Goal: Task Accomplishment & Management: Complete application form

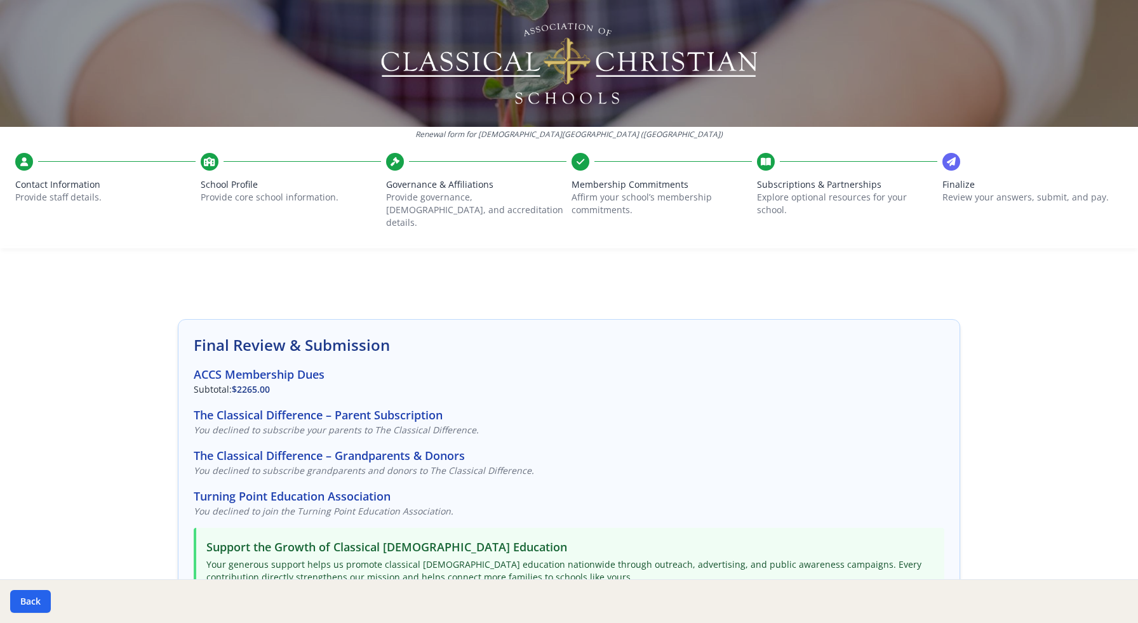
scroll to position [287, 0]
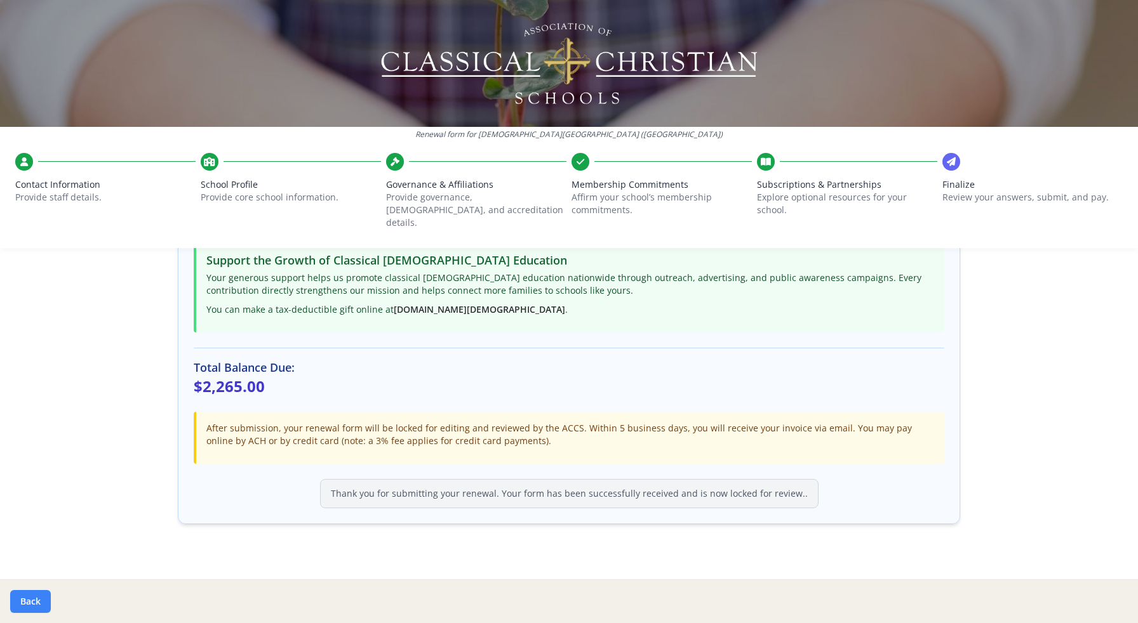
click at [31, 599] on button "Back" at bounding box center [30, 601] width 41 height 23
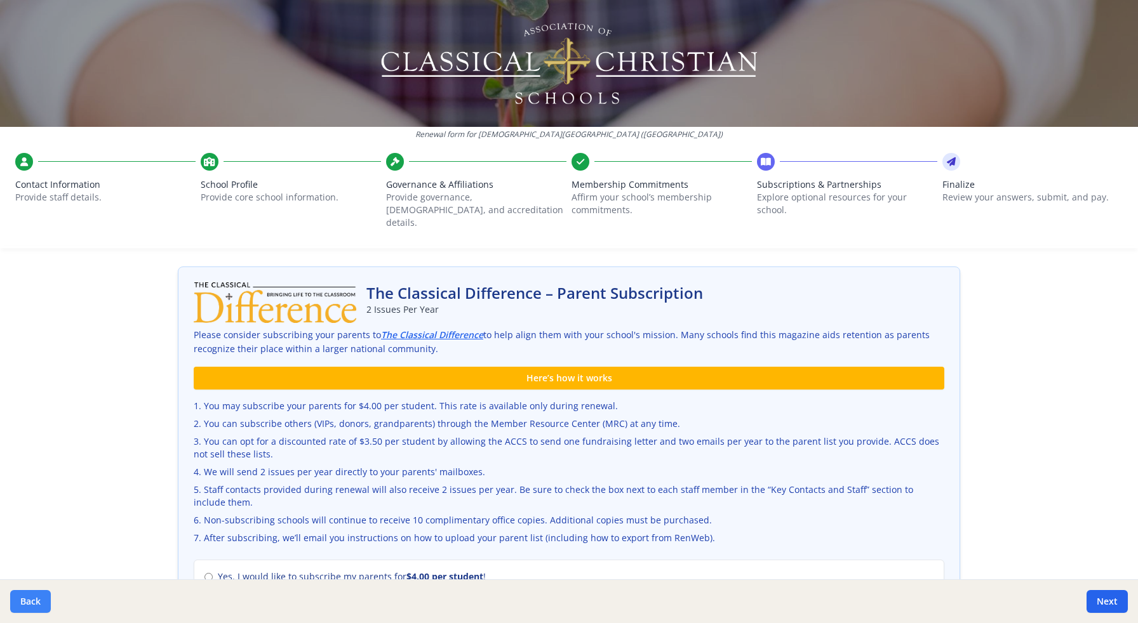
click at [31, 599] on button "Back" at bounding box center [30, 601] width 41 height 23
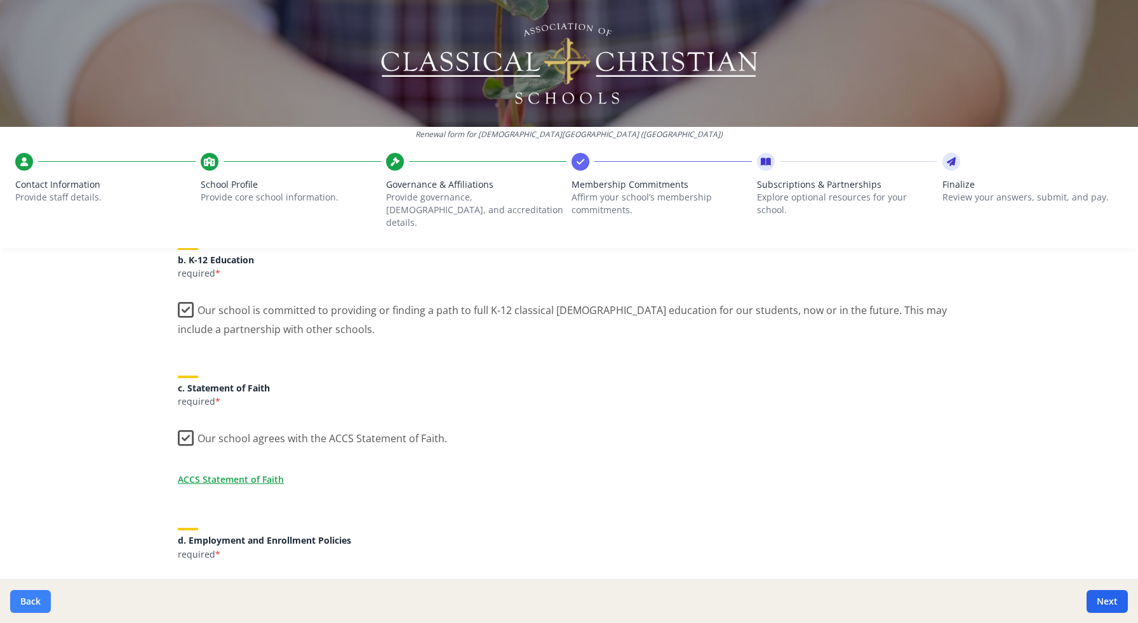
click at [31, 599] on button "Back" at bounding box center [30, 601] width 41 height 23
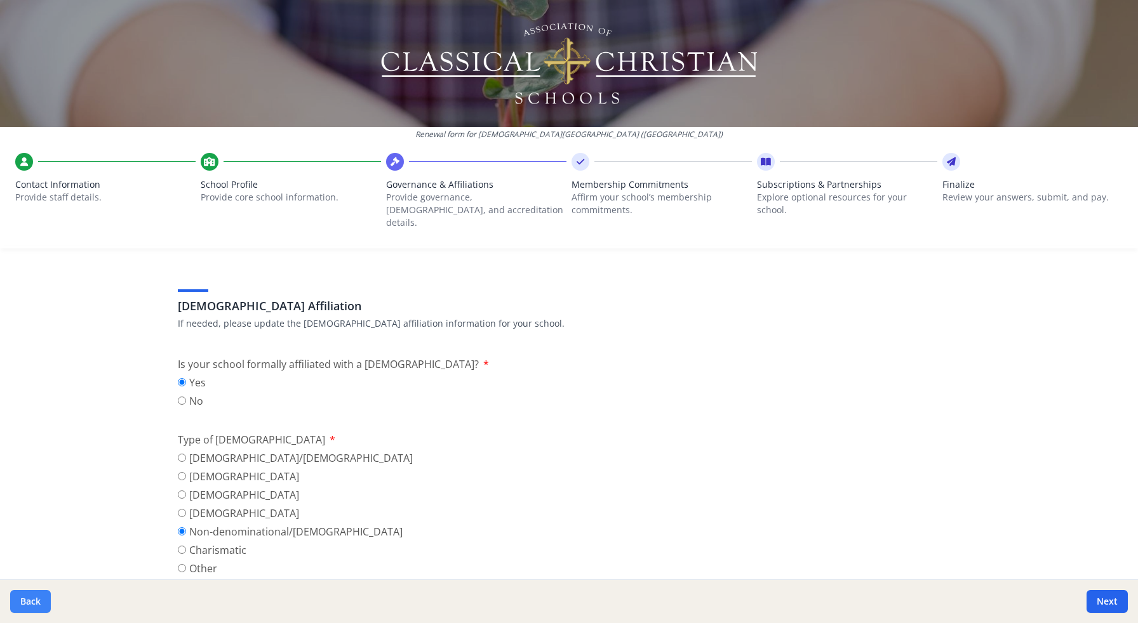
click at [31, 599] on button "Back" at bounding box center [30, 601] width 41 height 23
type input "[PHONE_NUMBER]"
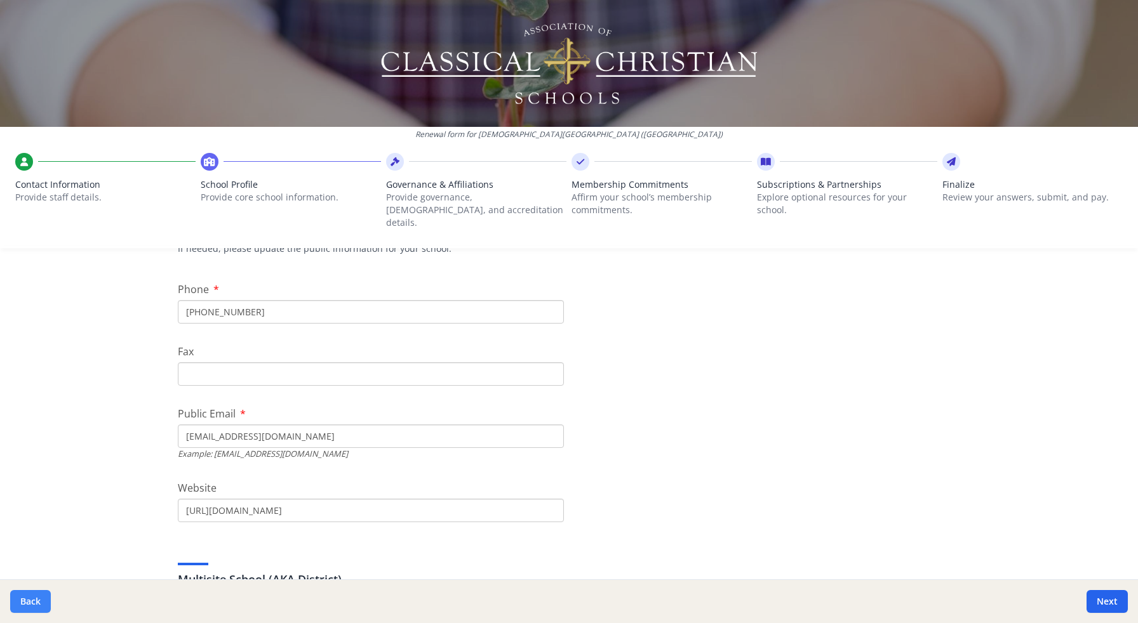
click at [32, 599] on button "Back" at bounding box center [30, 601] width 41 height 23
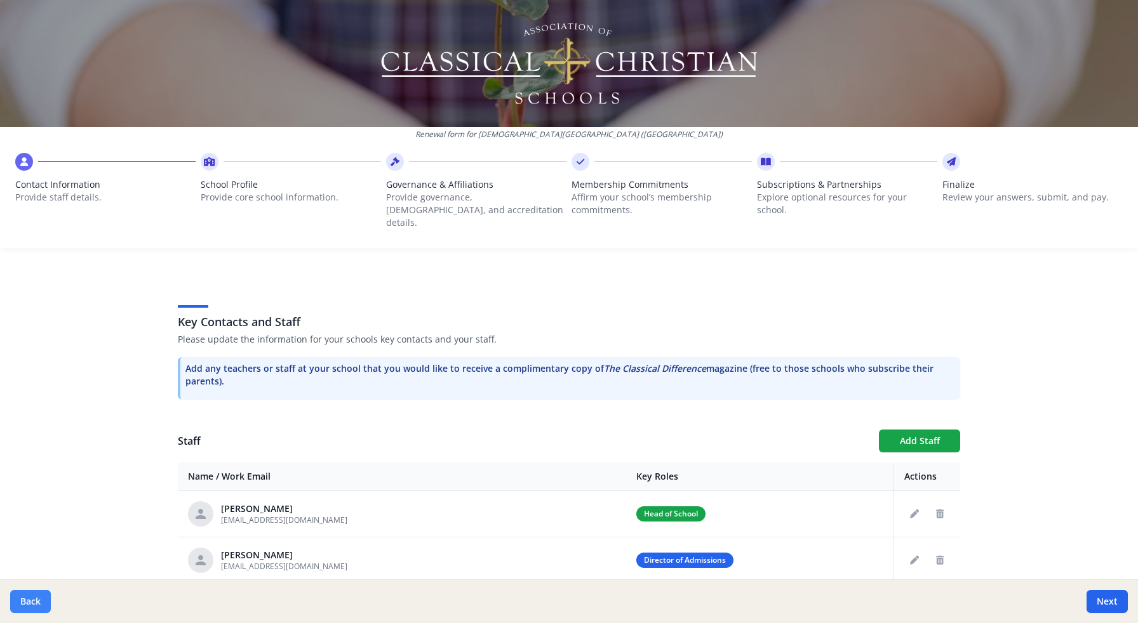
click at [32, 599] on button "Back" at bounding box center [30, 601] width 41 height 23
click at [32, 601] on button "Back" at bounding box center [30, 601] width 41 height 23
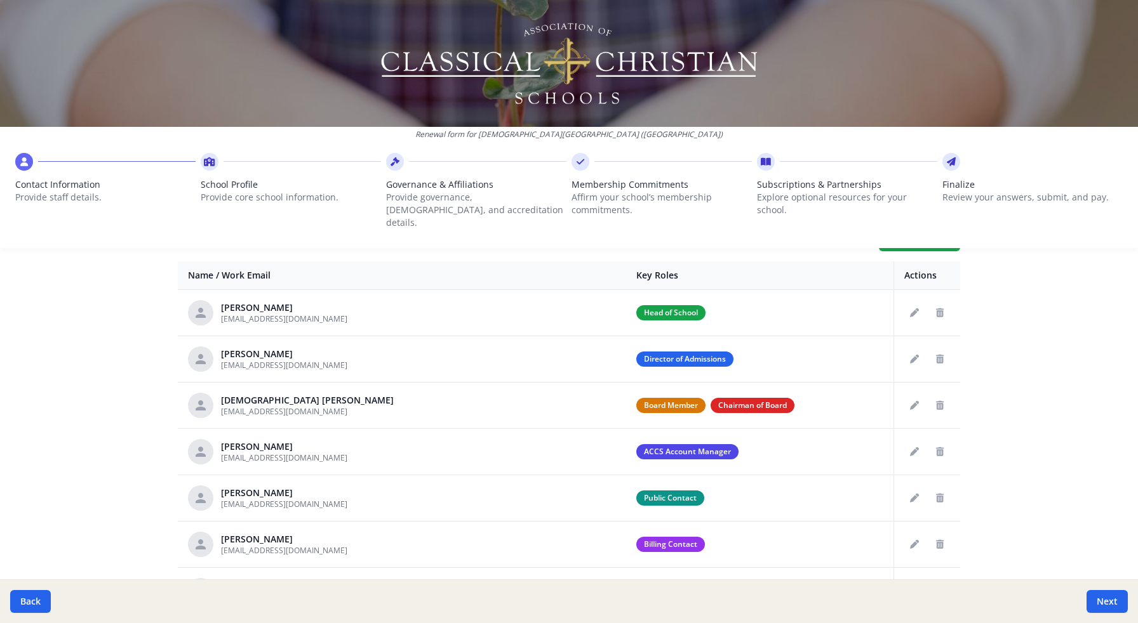
scroll to position [494, 0]
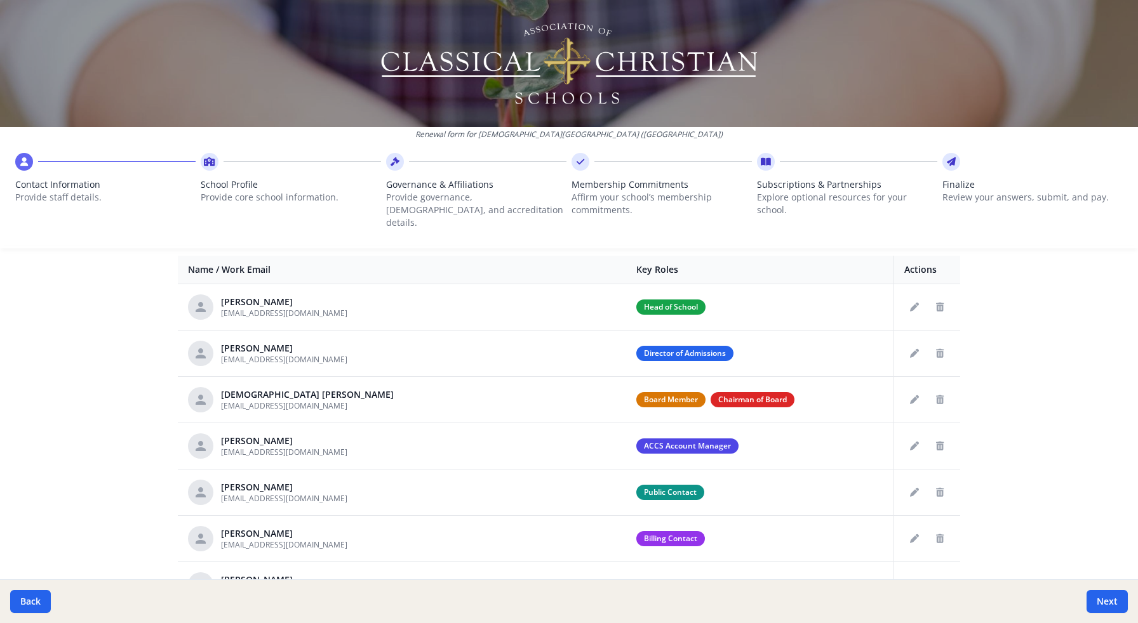
click at [938, 623] on icon "Delete staff" at bounding box center [940, 631] width 8 height 9
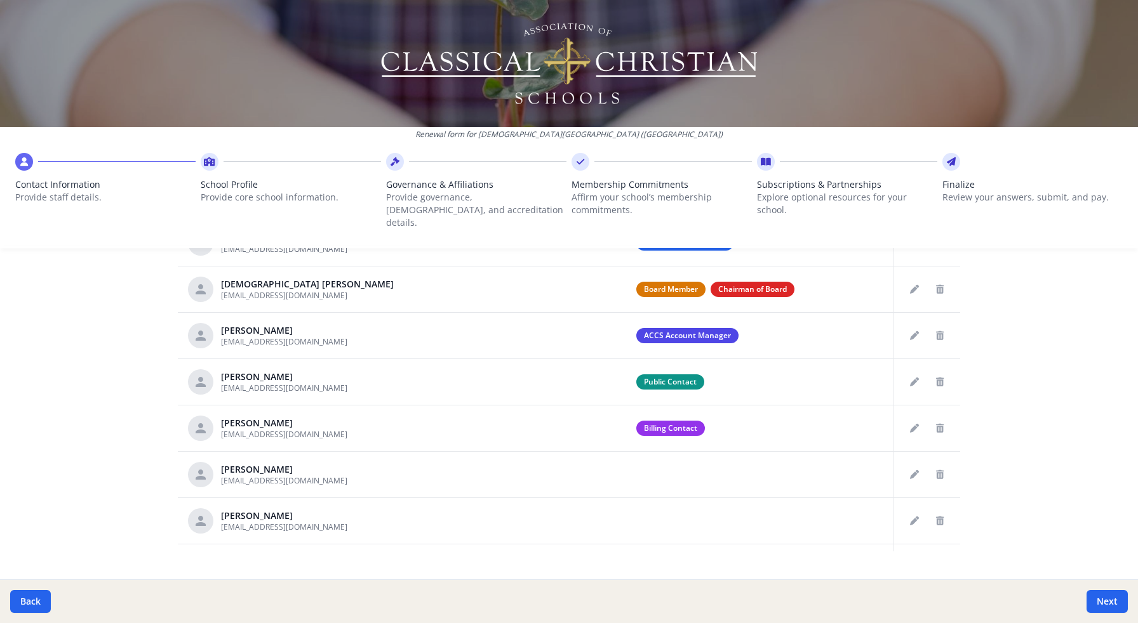
scroll to position [599, 0]
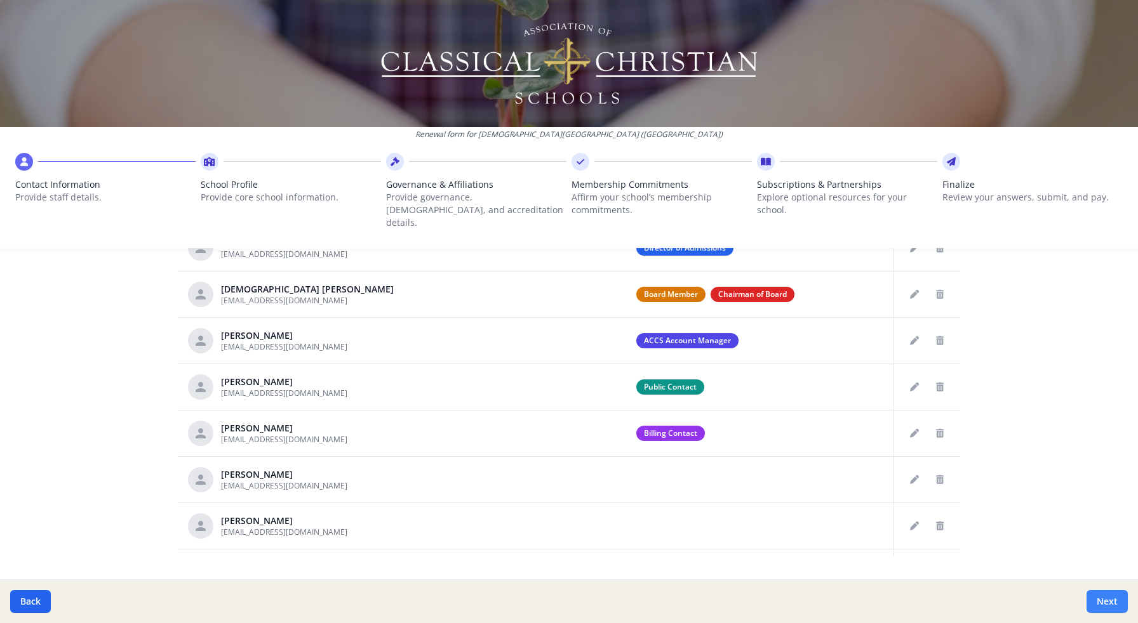
click at [1099, 603] on button "Next" at bounding box center [1106, 601] width 41 height 23
type input "[PHONE_NUMBER]"
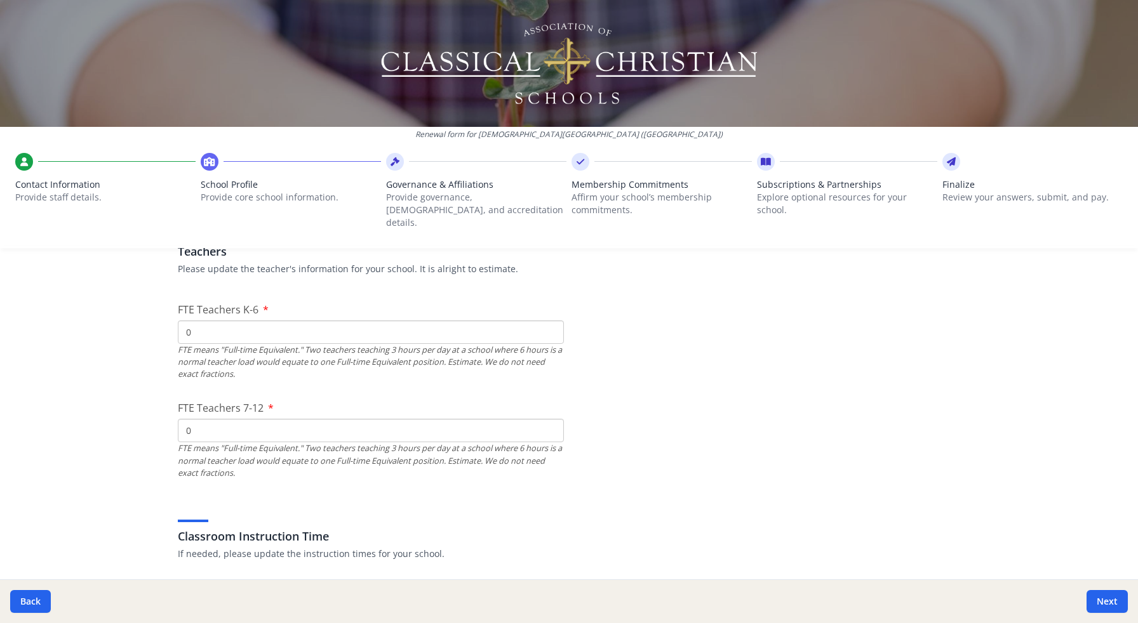
scroll to position [791, 0]
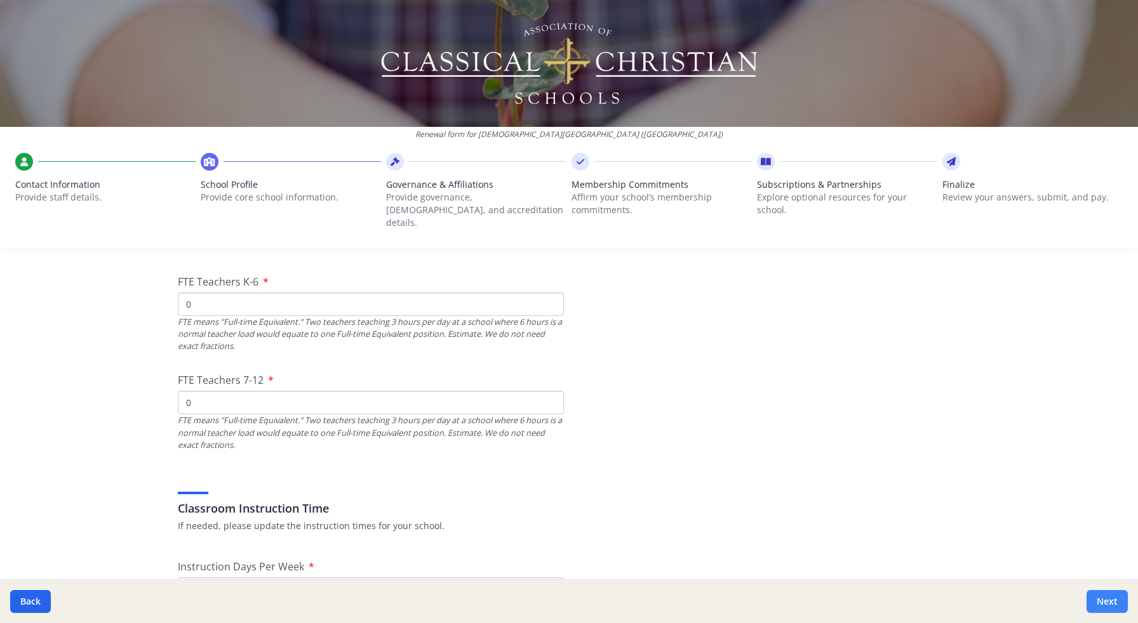
click at [1101, 605] on button "Next" at bounding box center [1106, 601] width 41 height 23
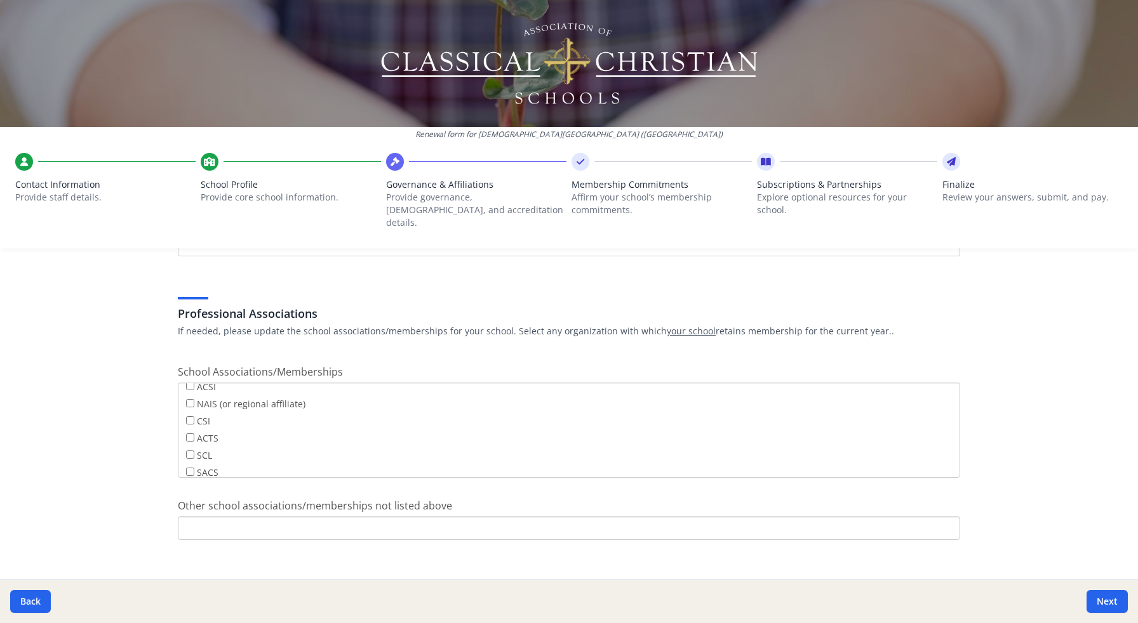
scroll to position [98, 0]
click at [1115, 603] on button "Next" at bounding box center [1106, 601] width 41 height 23
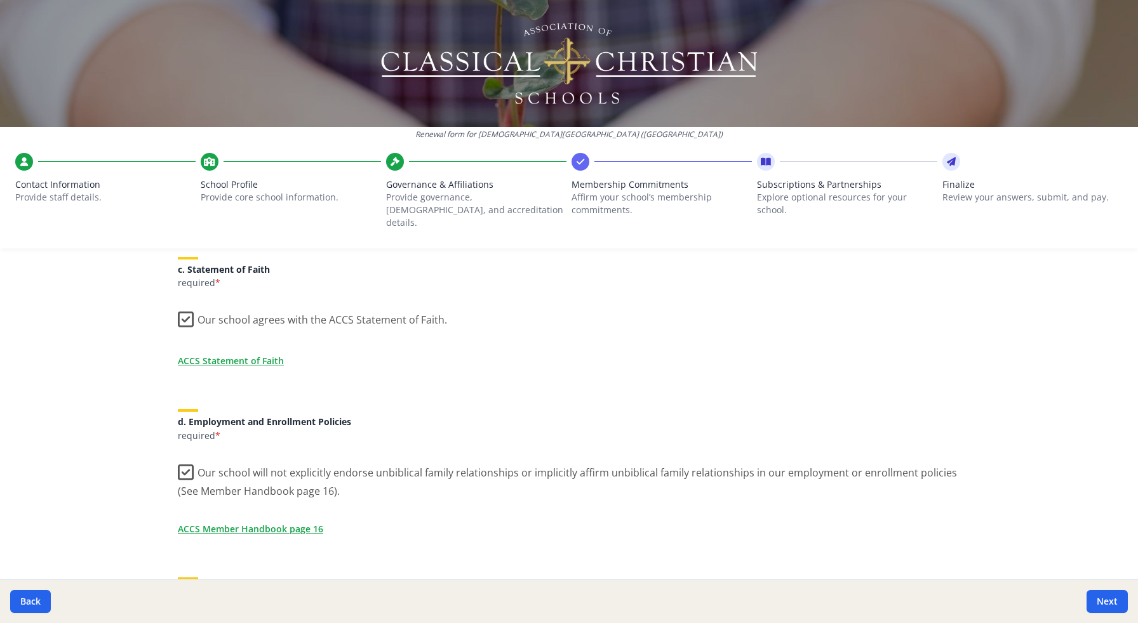
scroll to position [1059, 0]
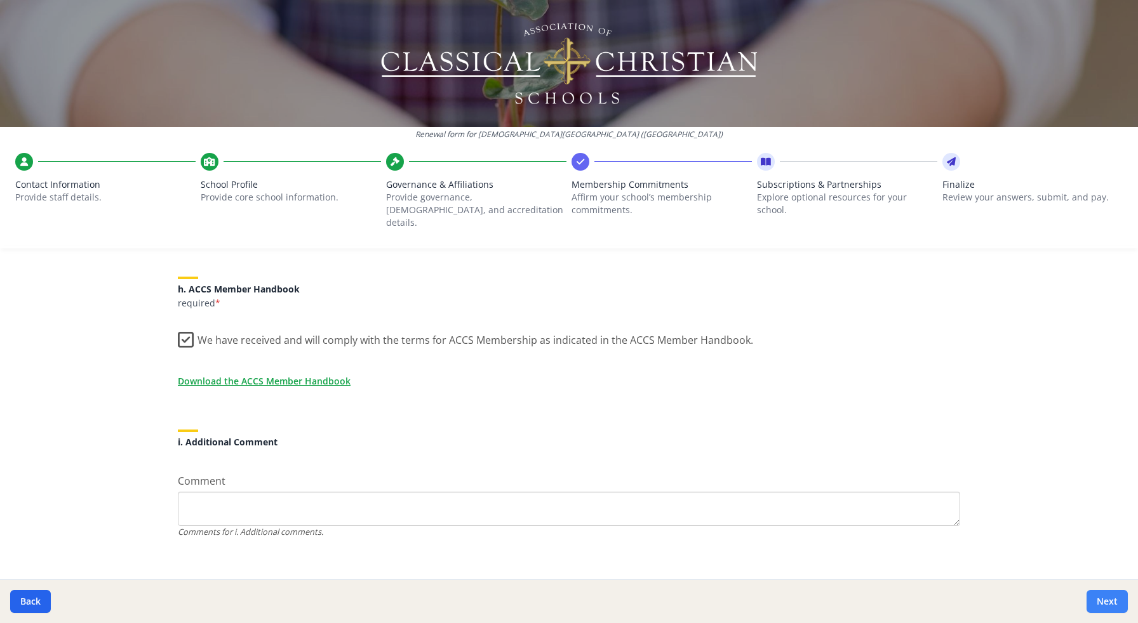
click at [1096, 604] on button "Next" at bounding box center [1106, 601] width 41 height 23
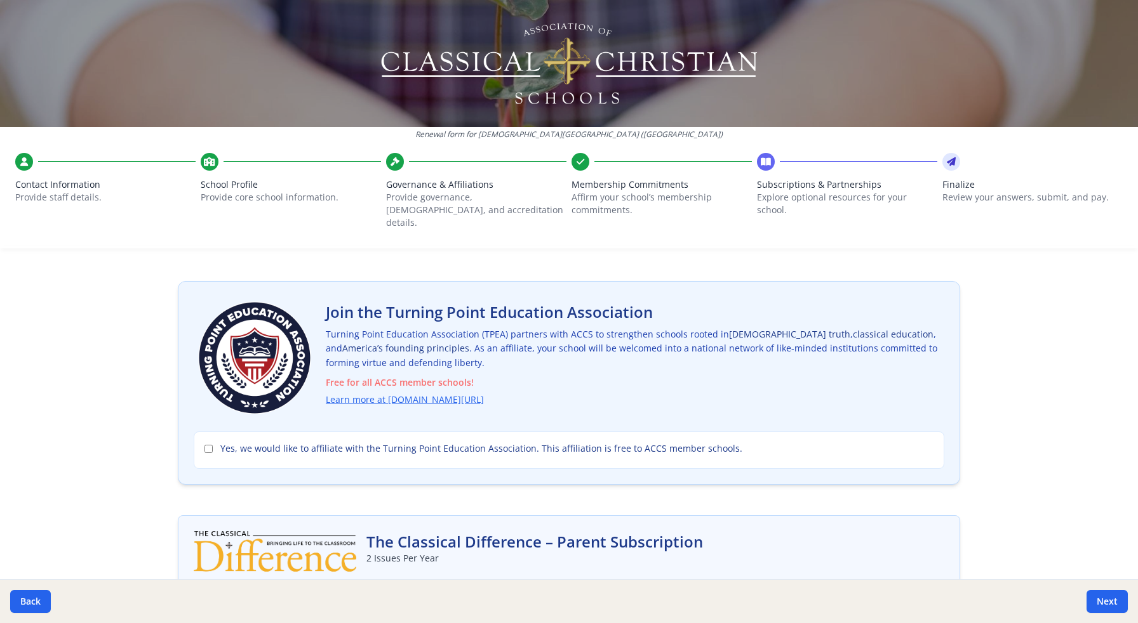
scroll to position [0, 0]
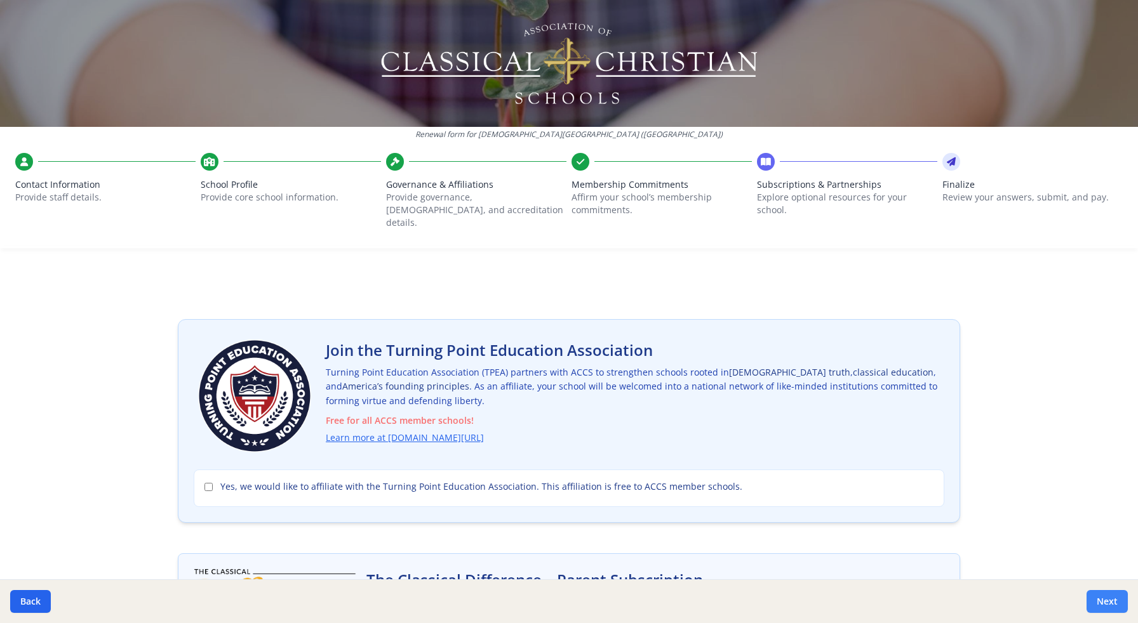
click at [1102, 605] on button "Next" at bounding box center [1106, 601] width 41 height 23
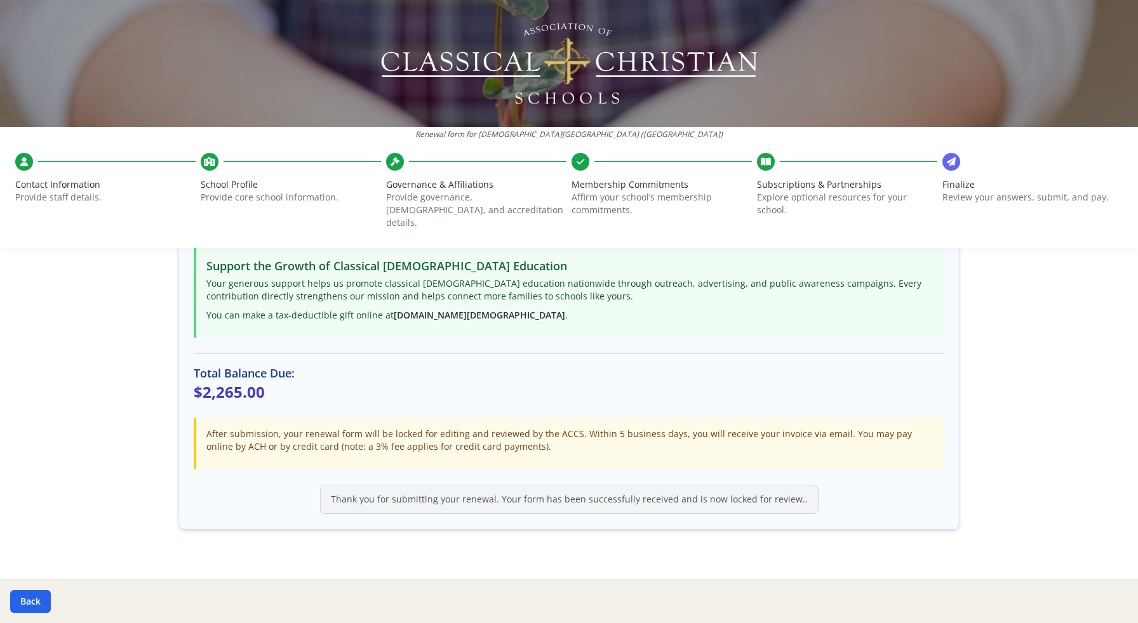
scroll to position [287, 0]
